Goal: Task Accomplishment & Management: Manage account settings

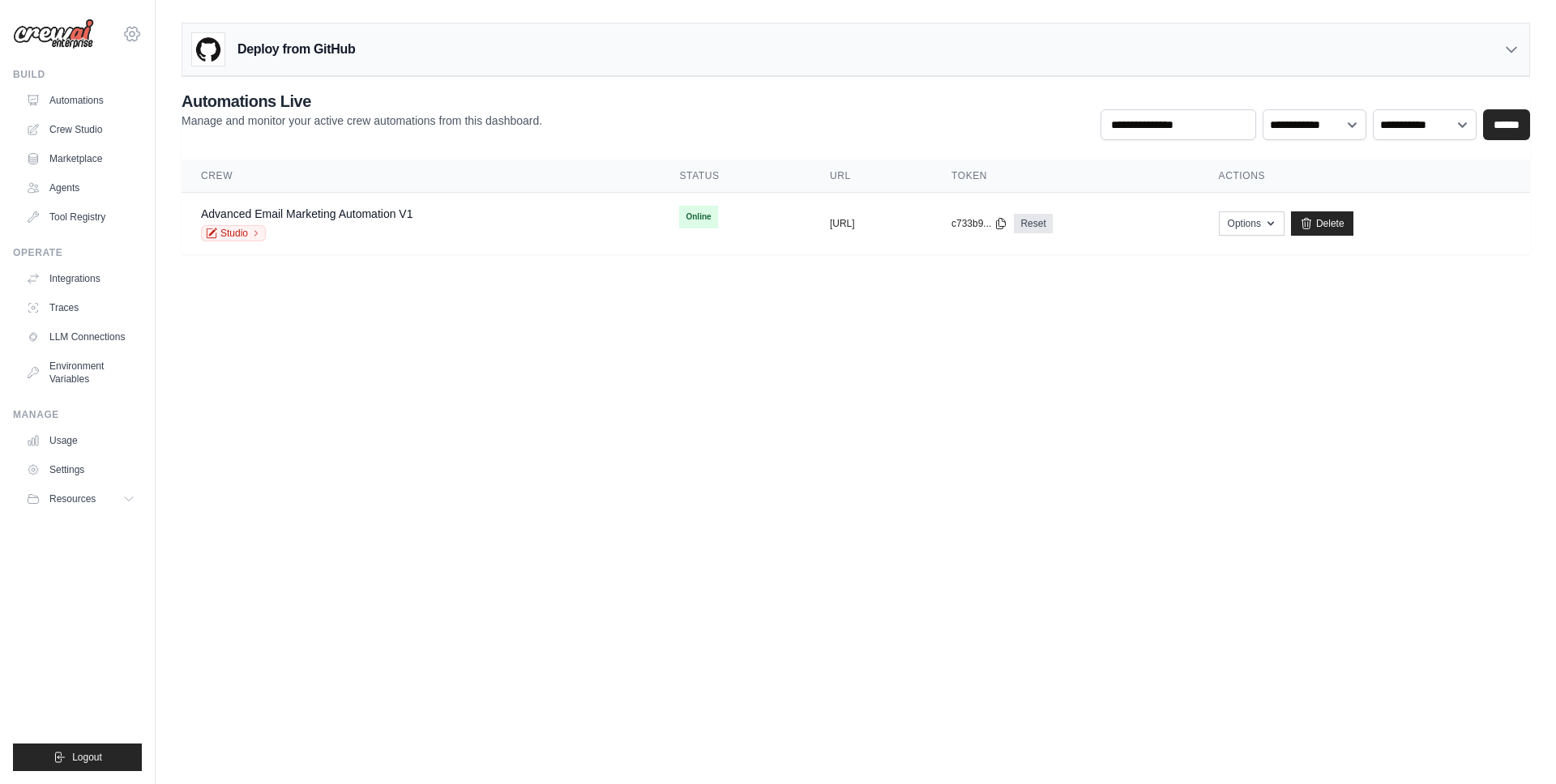
click at [129, 41] on div "[PERSON_NAME][EMAIL_ADDRESS][DOMAIN_NAME] Settings" at bounding box center [77, 25] width 129 height 52
click at [136, 36] on icon at bounding box center [132, 34] width 19 height 19
click at [136, 36] on icon at bounding box center [132, 34] width 19 height 19
click at [130, 31] on icon at bounding box center [132, 34] width 19 height 19
click at [130, 31] on icon at bounding box center [132, 34] width 5 height 5
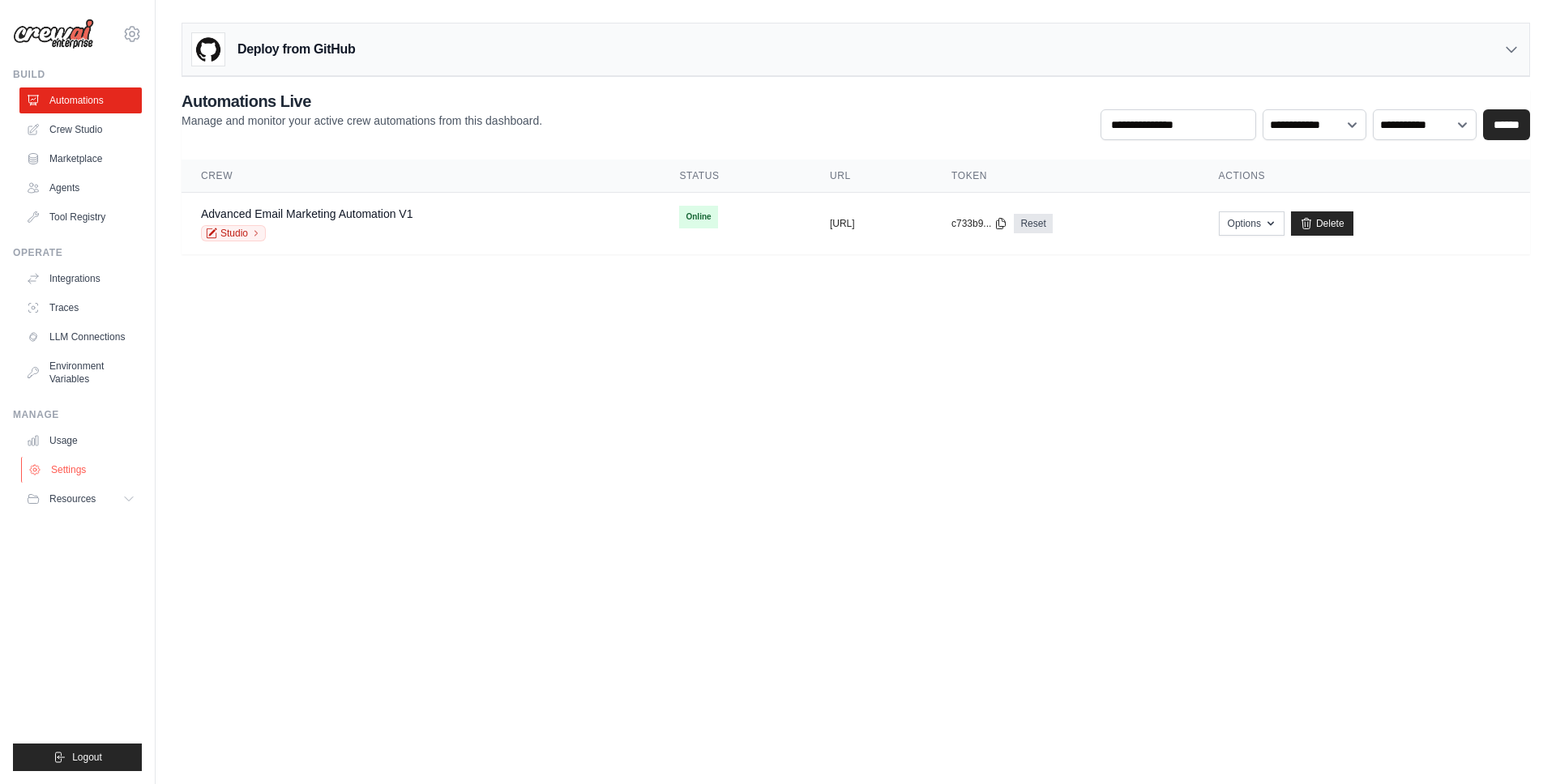
click at [90, 470] on link "Settings" at bounding box center [82, 469] width 123 height 26
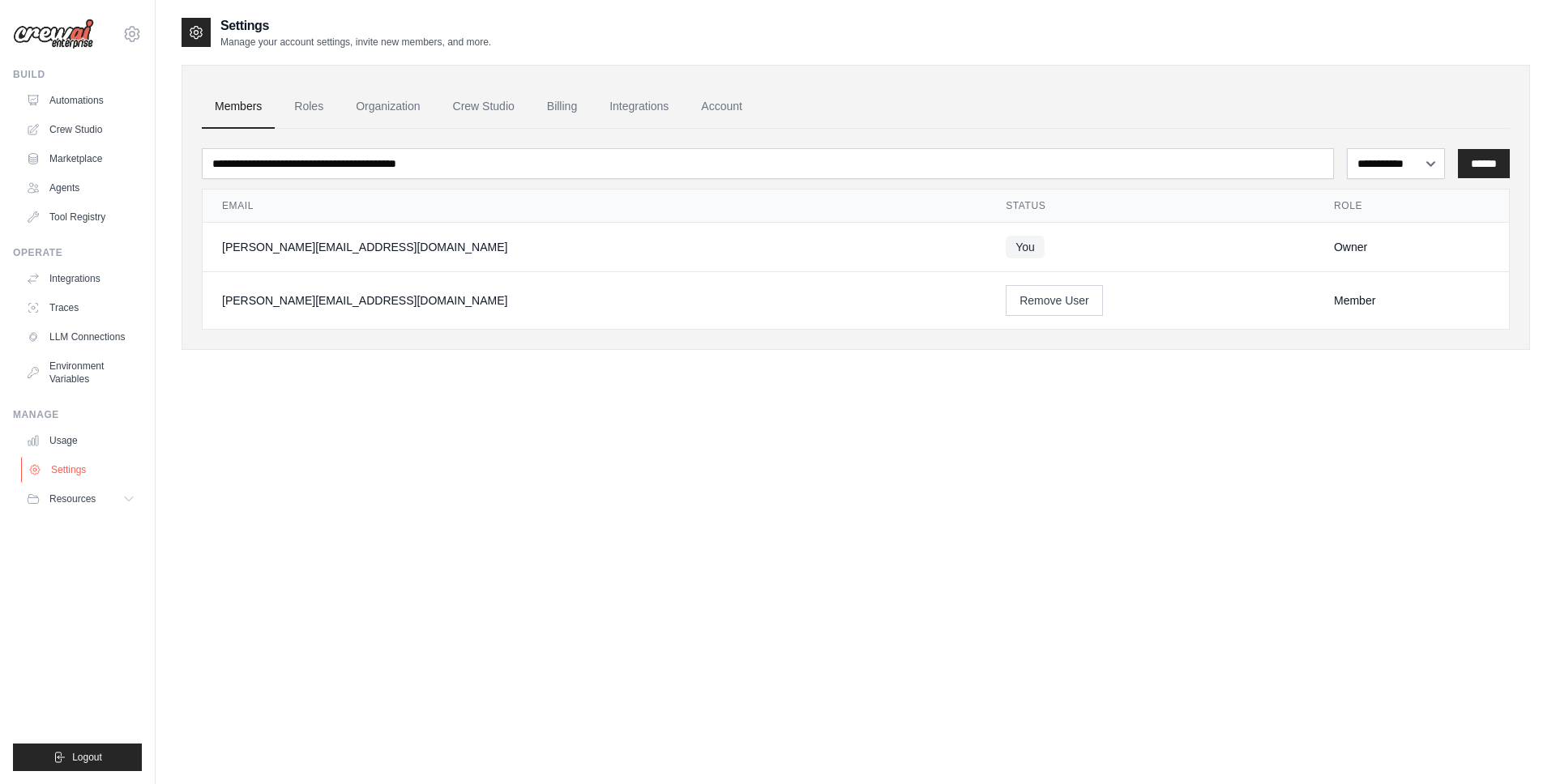
click at [89, 470] on link "Settings" at bounding box center [82, 469] width 123 height 26
drag, startPoint x: 148, startPoint y: 20, endPoint x: 138, endPoint y: 23, distance: 10.4
click at [139, 22] on div "gabriel@crewai.com Settings Build Automations Crew Studio Marketplace GitHub" at bounding box center [78, 392] width 156 height 784
click at [137, 24] on div "gabriel@crewai.com Settings" at bounding box center [77, 25] width 129 height 52
click at [131, 29] on icon at bounding box center [132, 34] width 19 height 19
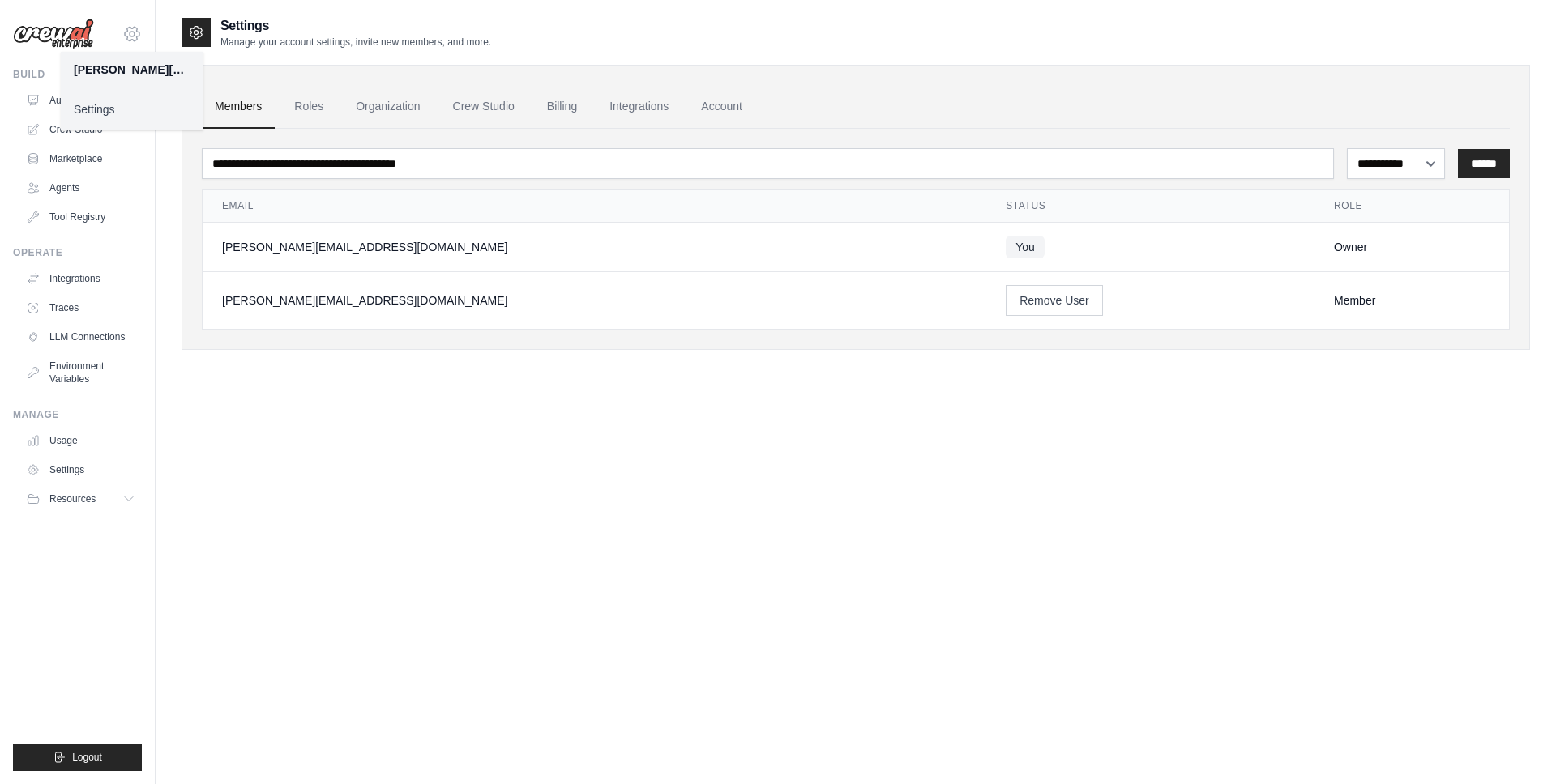
click at [131, 29] on icon at bounding box center [132, 34] width 19 height 19
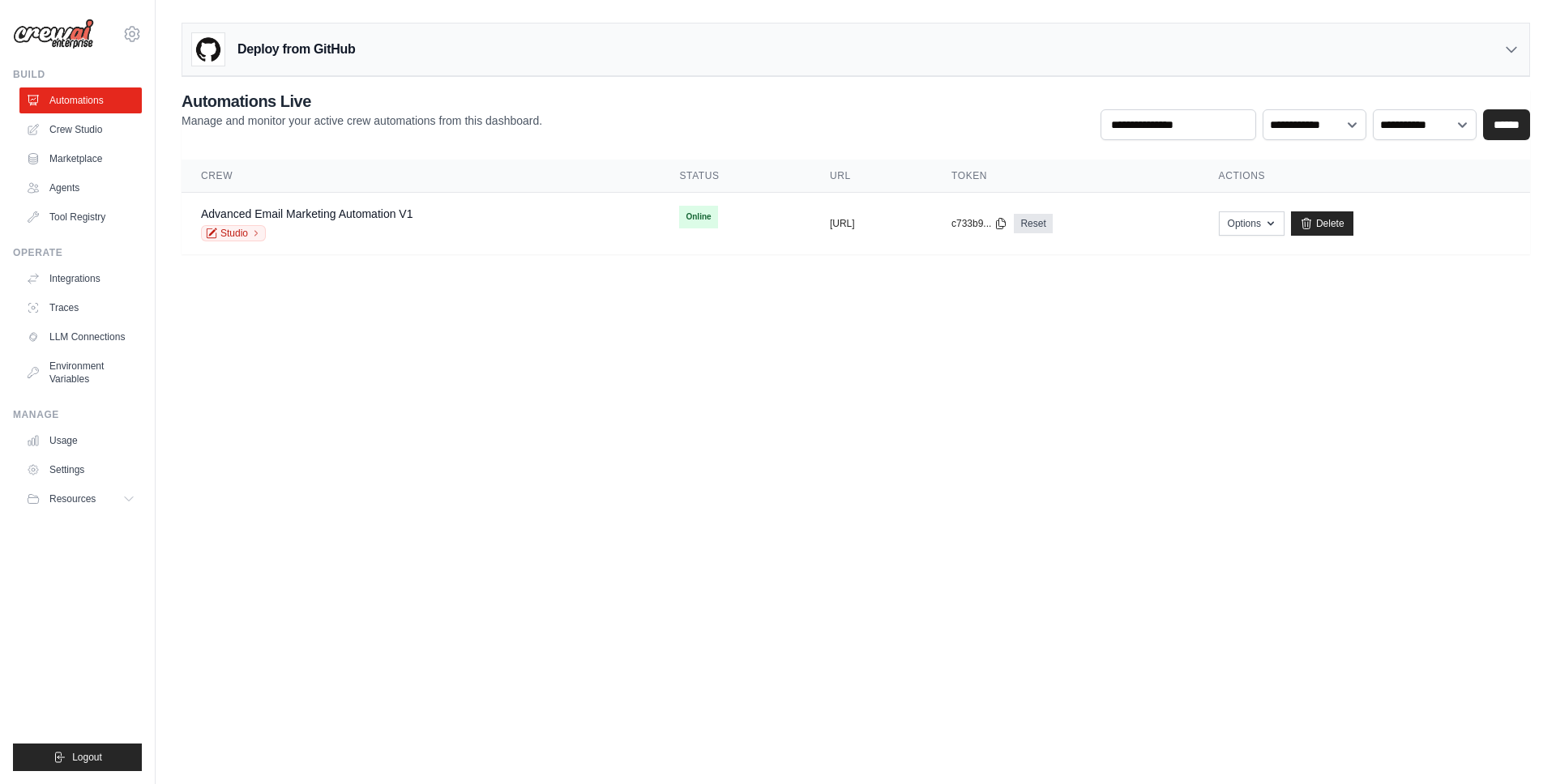
click at [75, 40] on img at bounding box center [53, 34] width 81 height 30
click at [824, 348] on body "gabriel@crewai.com Settings Build Automations Crew Studio Resources" at bounding box center [778, 392] width 1556 height 784
click at [1024, 553] on body "gabriel@crewai.com Settings Build Automations Crew Studio Resources" at bounding box center [778, 392] width 1556 height 784
click at [66, 487] on button "Resources" at bounding box center [82, 499] width 123 height 26
click at [82, 472] on link "Settings" at bounding box center [82, 469] width 123 height 26
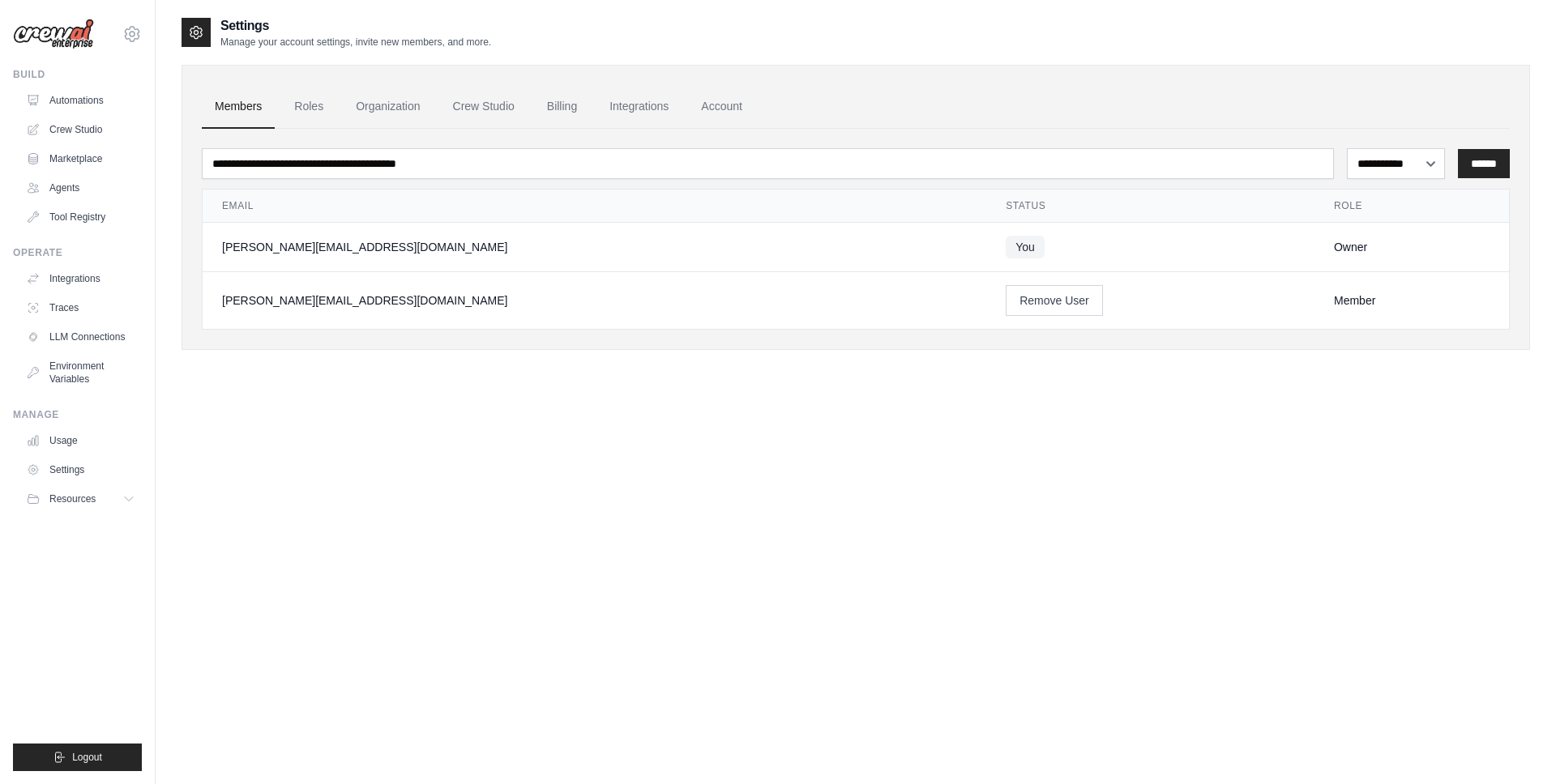
drag, startPoint x: 284, startPoint y: 309, endPoint x: 217, endPoint y: 305, distance: 67.1
click at [222, 306] on div "[PERSON_NAME][EMAIL_ADDRESS][DOMAIN_NAME]" at bounding box center [594, 300] width 745 height 16
copy div "[PERSON_NAME][EMAIL_ADDRESS][DOMAIN_NAME]"
click at [566, 292] on td "[PERSON_NAME][EMAIL_ADDRESS][DOMAIN_NAME]" at bounding box center [594, 301] width 783 height 58
click at [69, 466] on link "Settings" at bounding box center [82, 469] width 123 height 26
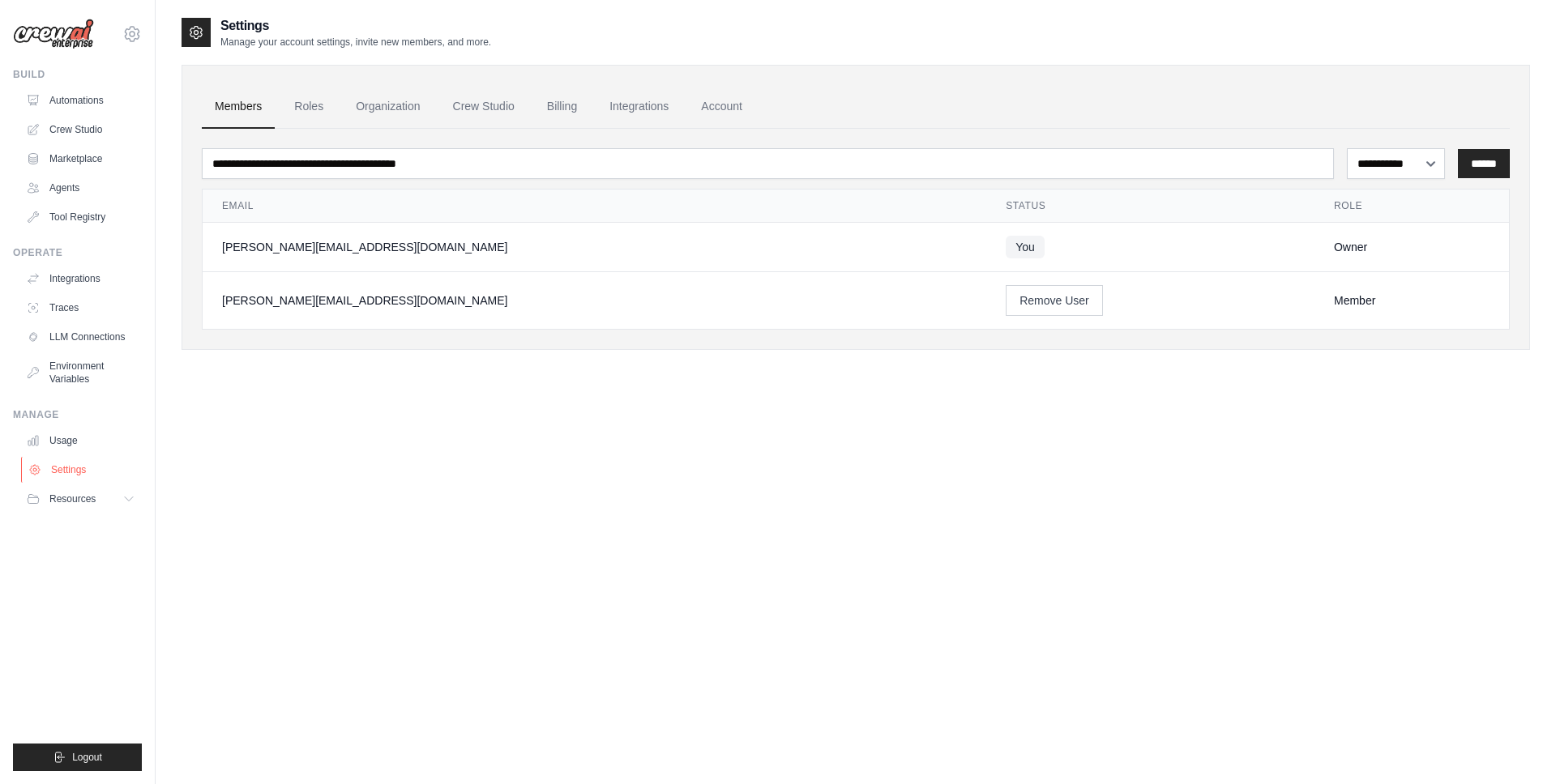
scroll to position [1, 0]
click at [287, 457] on div "**********" at bounding box center [855, 408] width 1348 height 784
click at [569, 665] on div "**********" at bounding box center [855, 408] width 1348 height 784
click at [428, 489] on div "**********" at bounding box center [855, 408] width 1348 height 784
